Goal: Transaction & Acquisition: Book appointment/travel/reservation

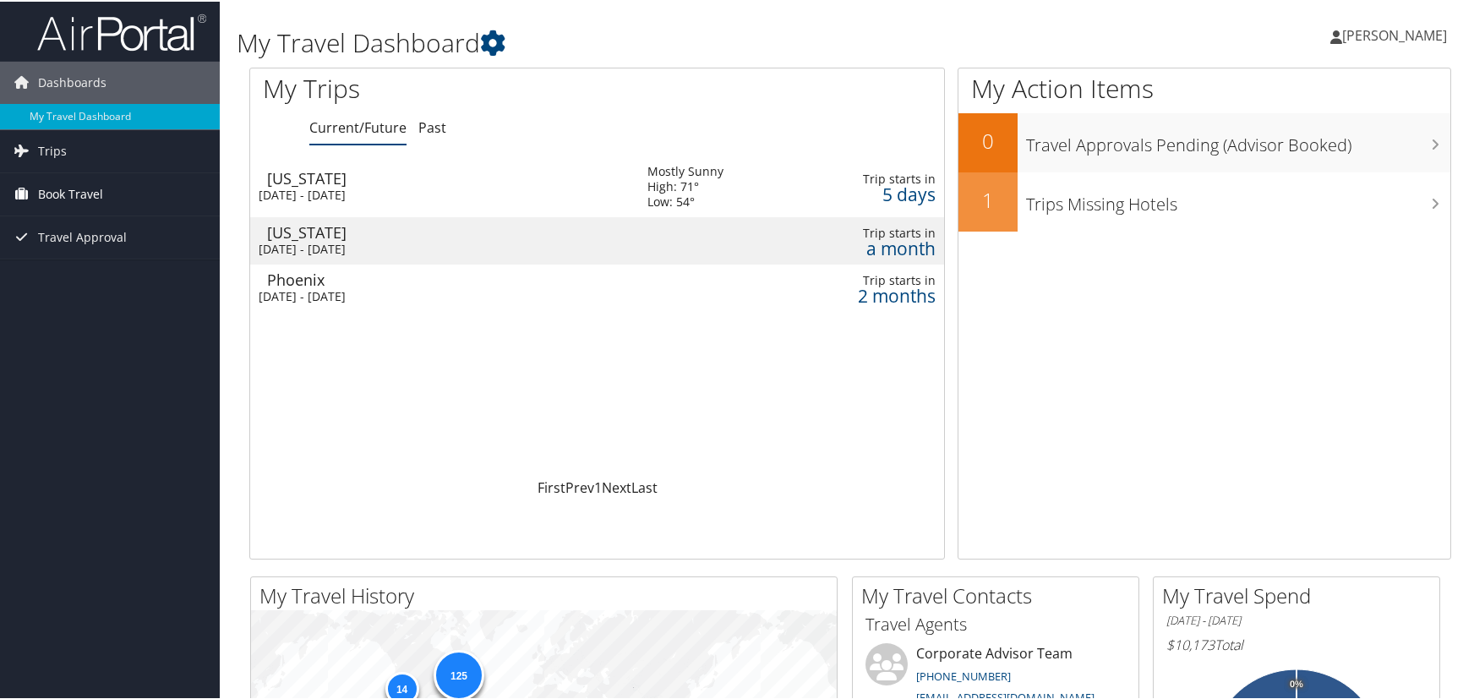
click at [89, 194] on span "Book Travel" at bounding box center [70, 193] width 65 height 42
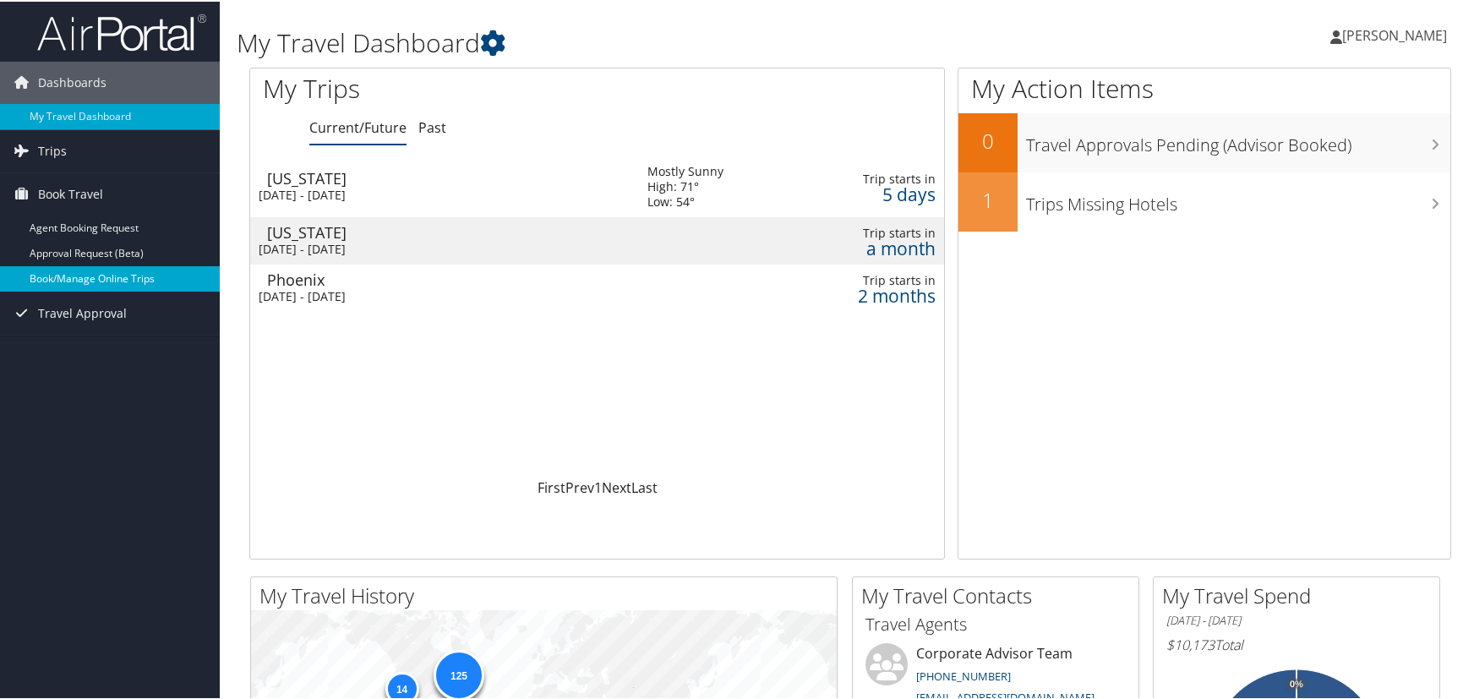
click at [125, 270] on link "Book/Manage Online Trips" at bounding box center [110, 276] width 220 height 25
